Goal: Task Accomplishment & Management: Use online tool/utility

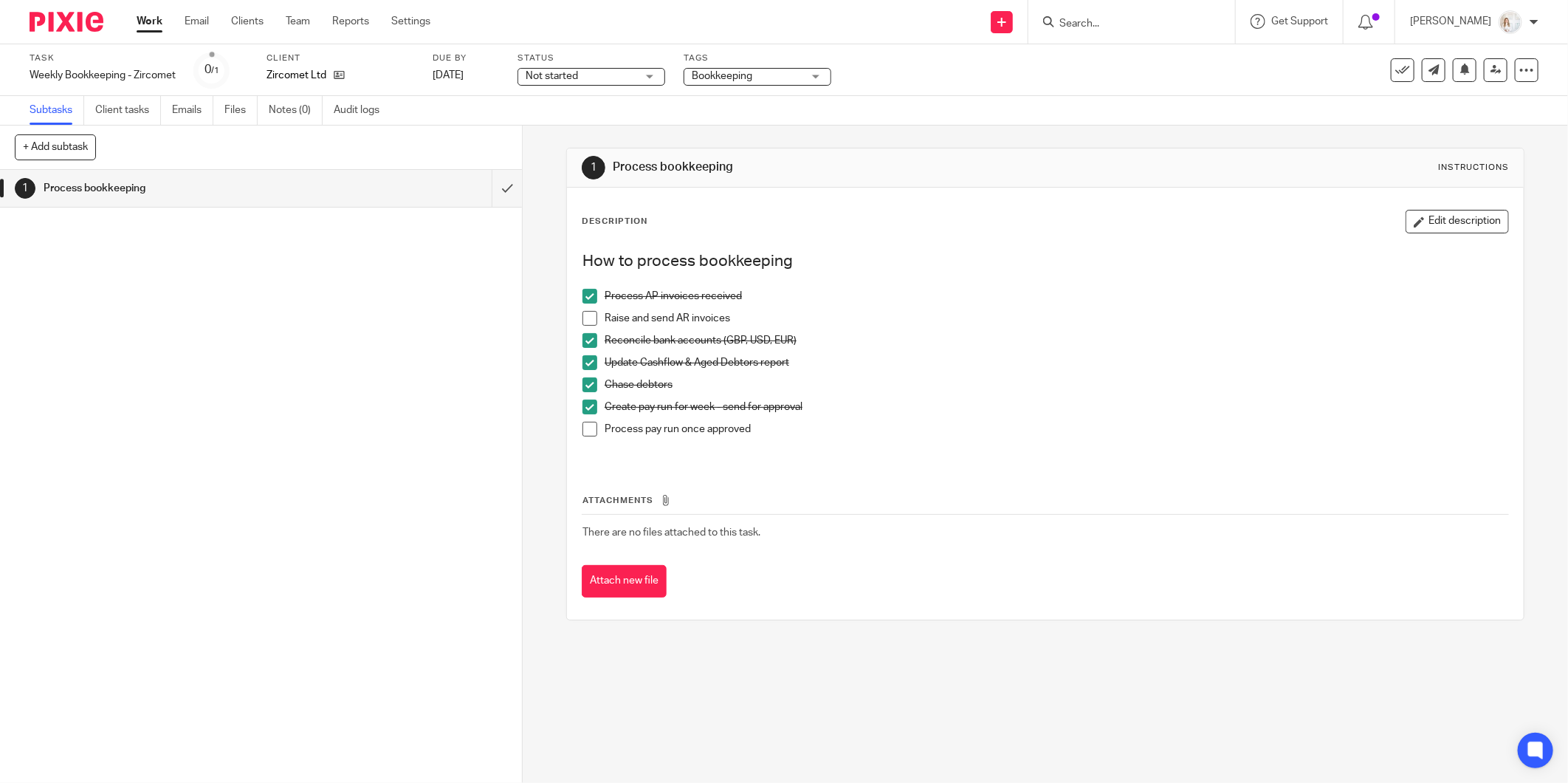
click at [585, 323] on span at bounding box center [590, 318] width 15 height 15
click at [496, 198] on input "submit" at bounding box center [261, 188] width 522 height 37
click at [142, 19] on link "Work" at bounding box center [149, 21] width 26 height 15
